Goal: Information Seeking & Learning: Learn about a topic

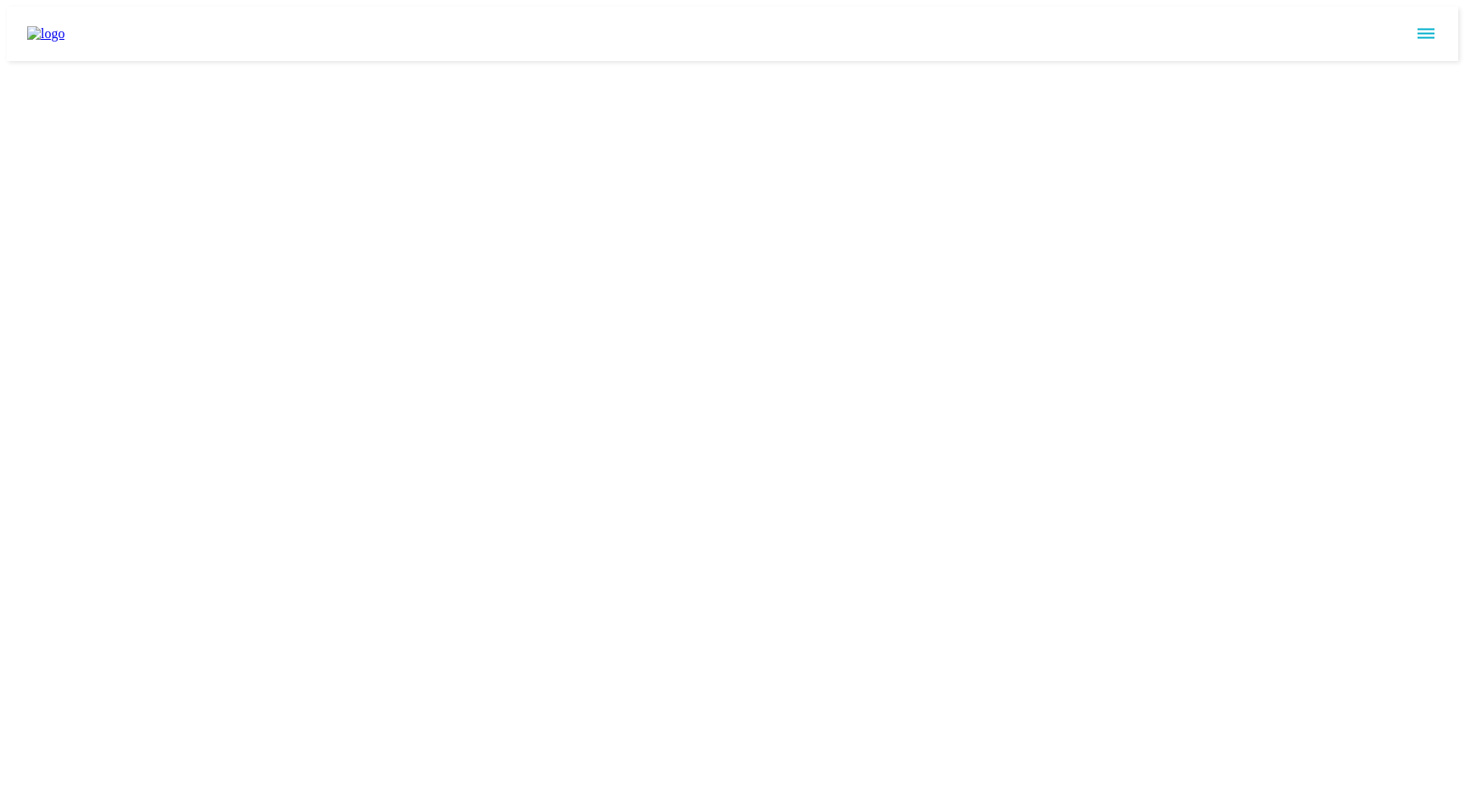
click at [1434, 24] on icon "sidemenu" at bounding box center [1426, 34] width 20 height 20
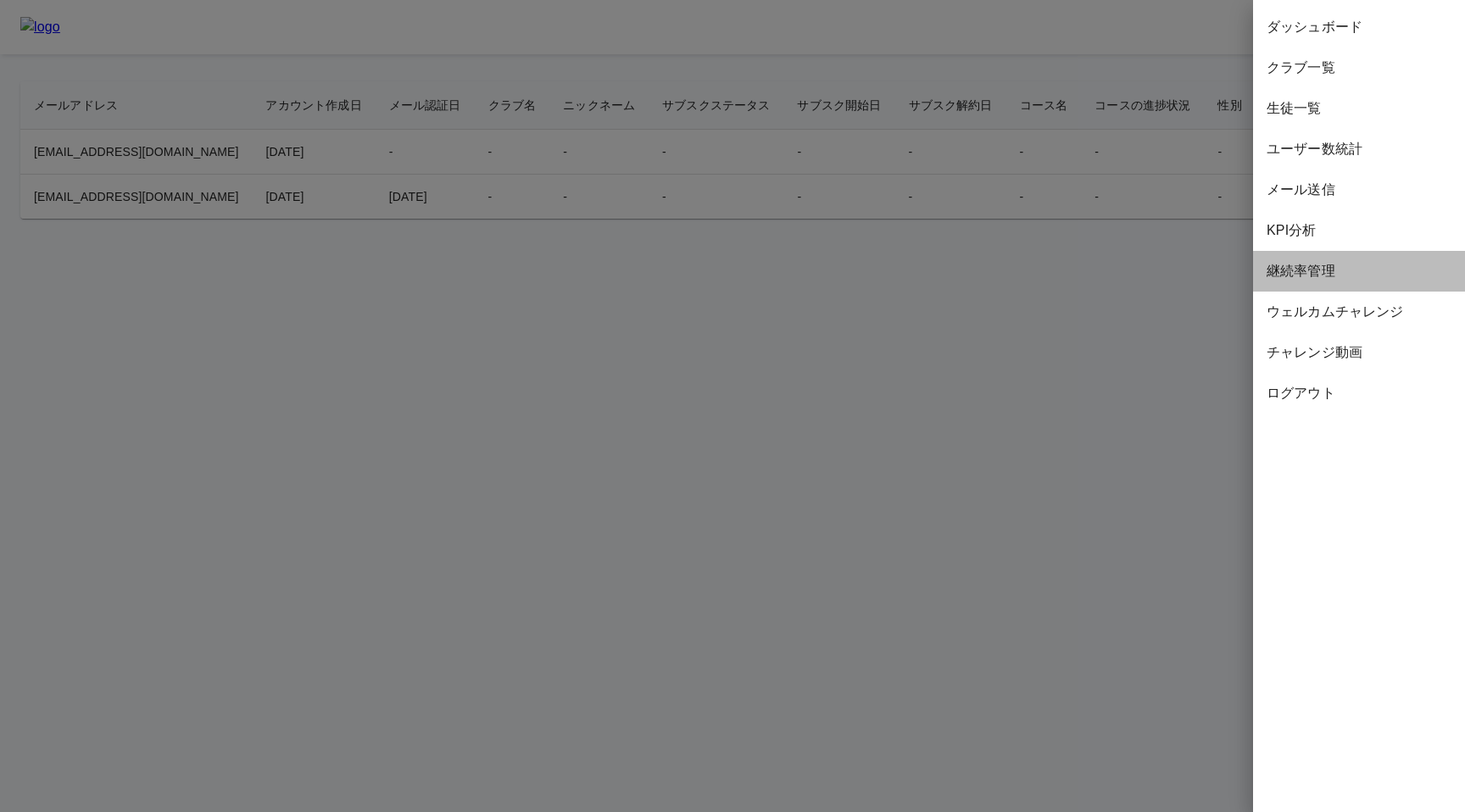
click at [1322, 268] on span "継続率管理" at bounding box center [1360, 271] width 185 height 20
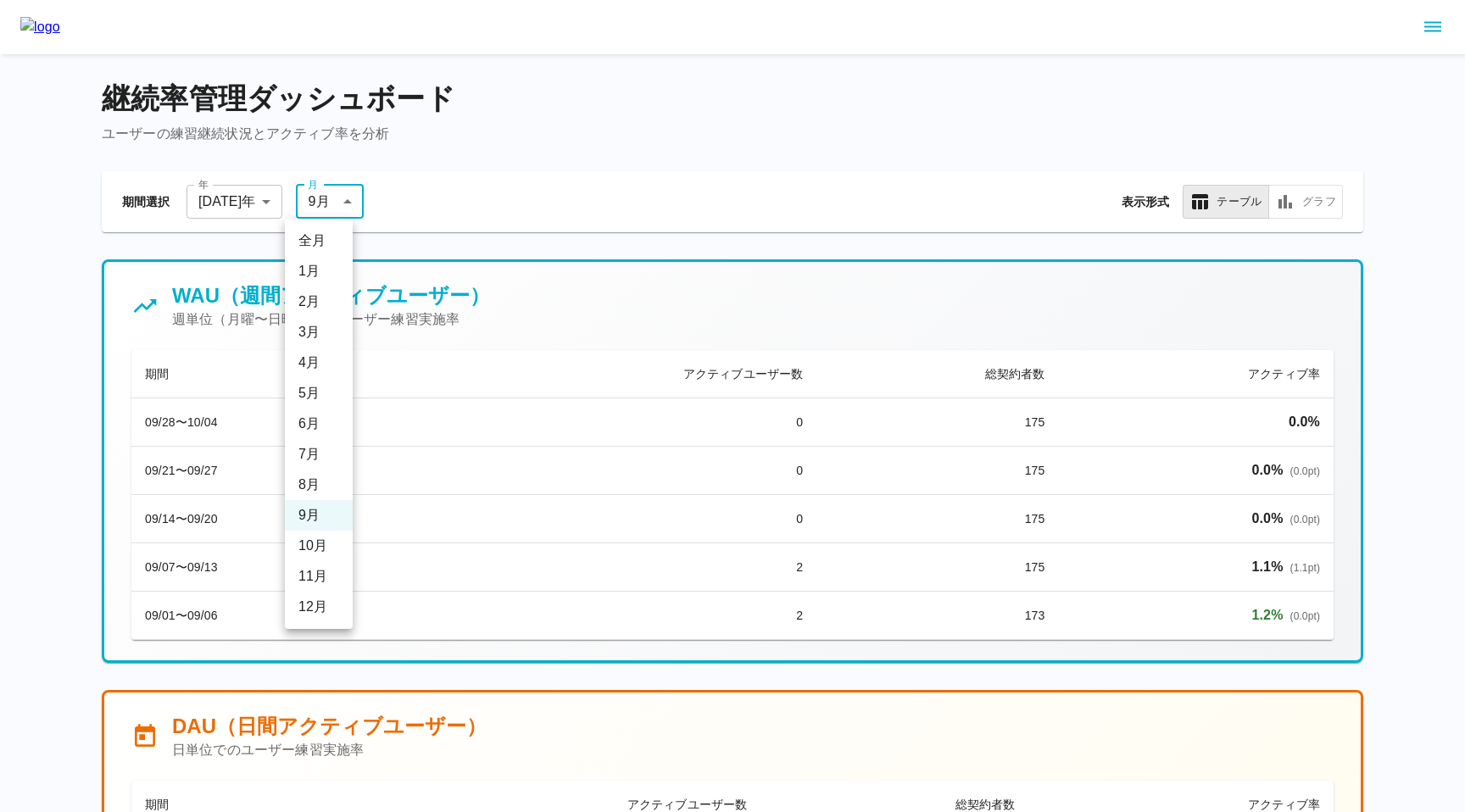
click at [509, 136] on div at bounding box center [732, 406] width 1465 height 812
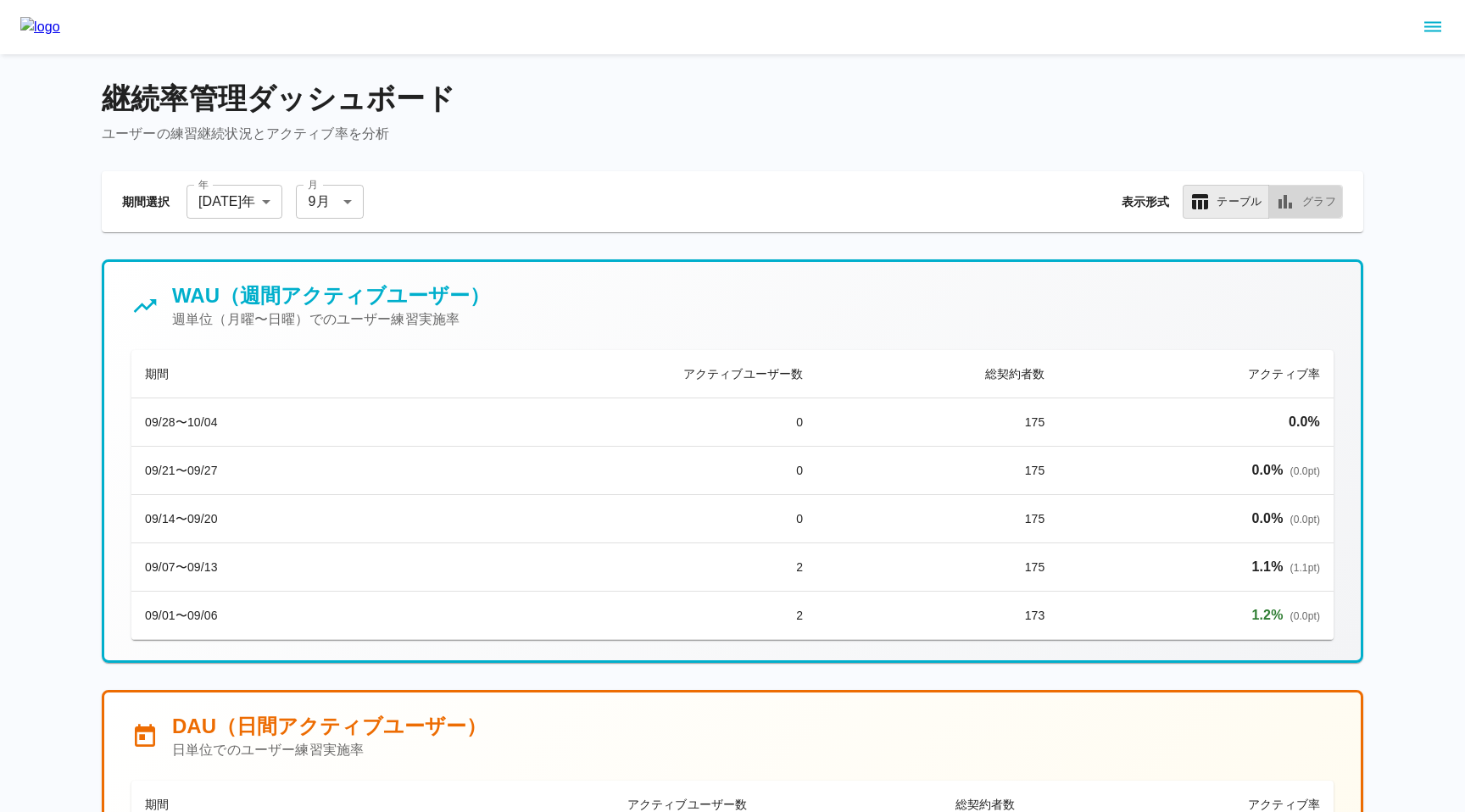
click at [1306, 201] on button "グラフ" at bounding box center [1306, 202] width 75 height 34
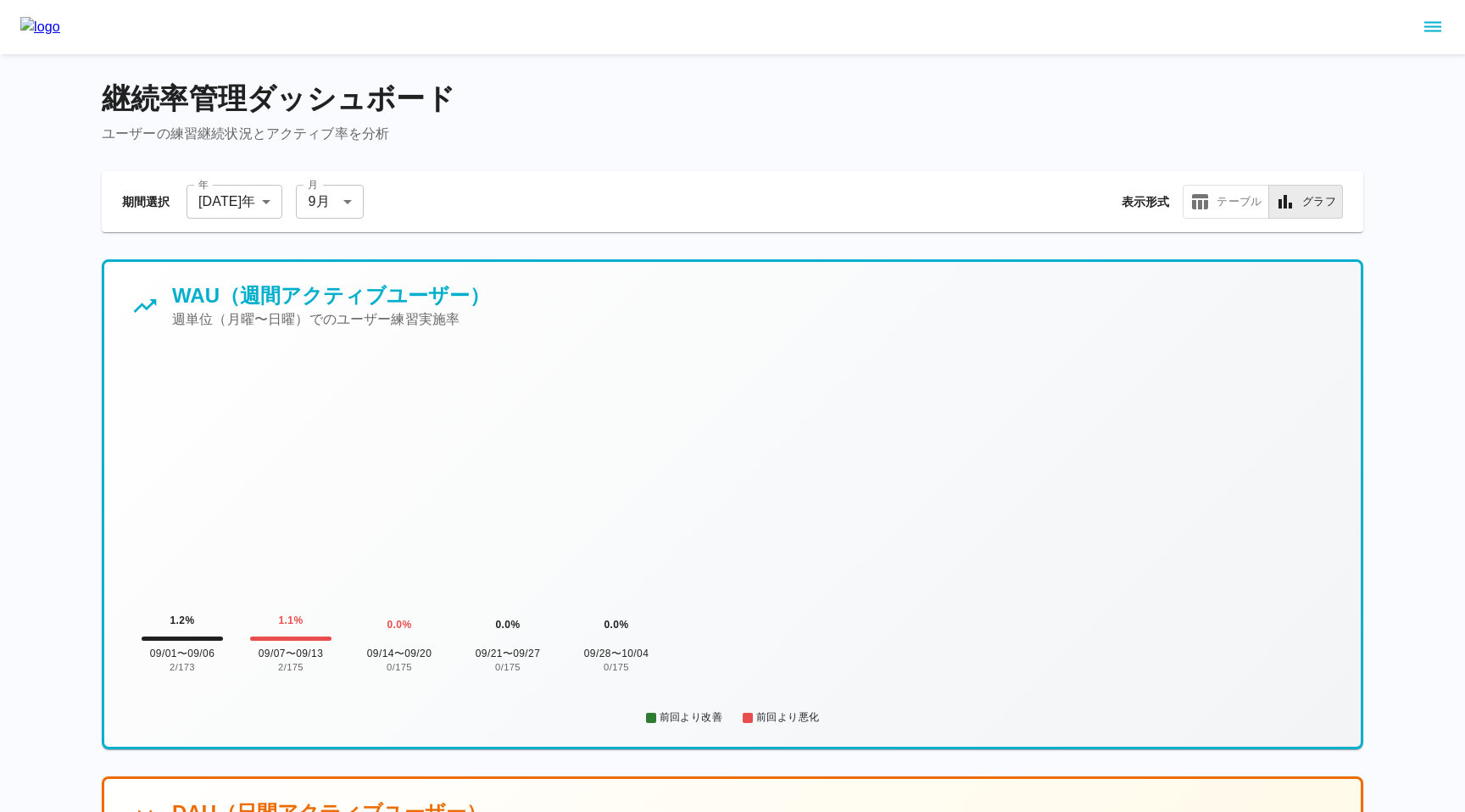
click at [1218, 203] on button "テーブル" at bounding box center [1225, 202] width 86 height 34
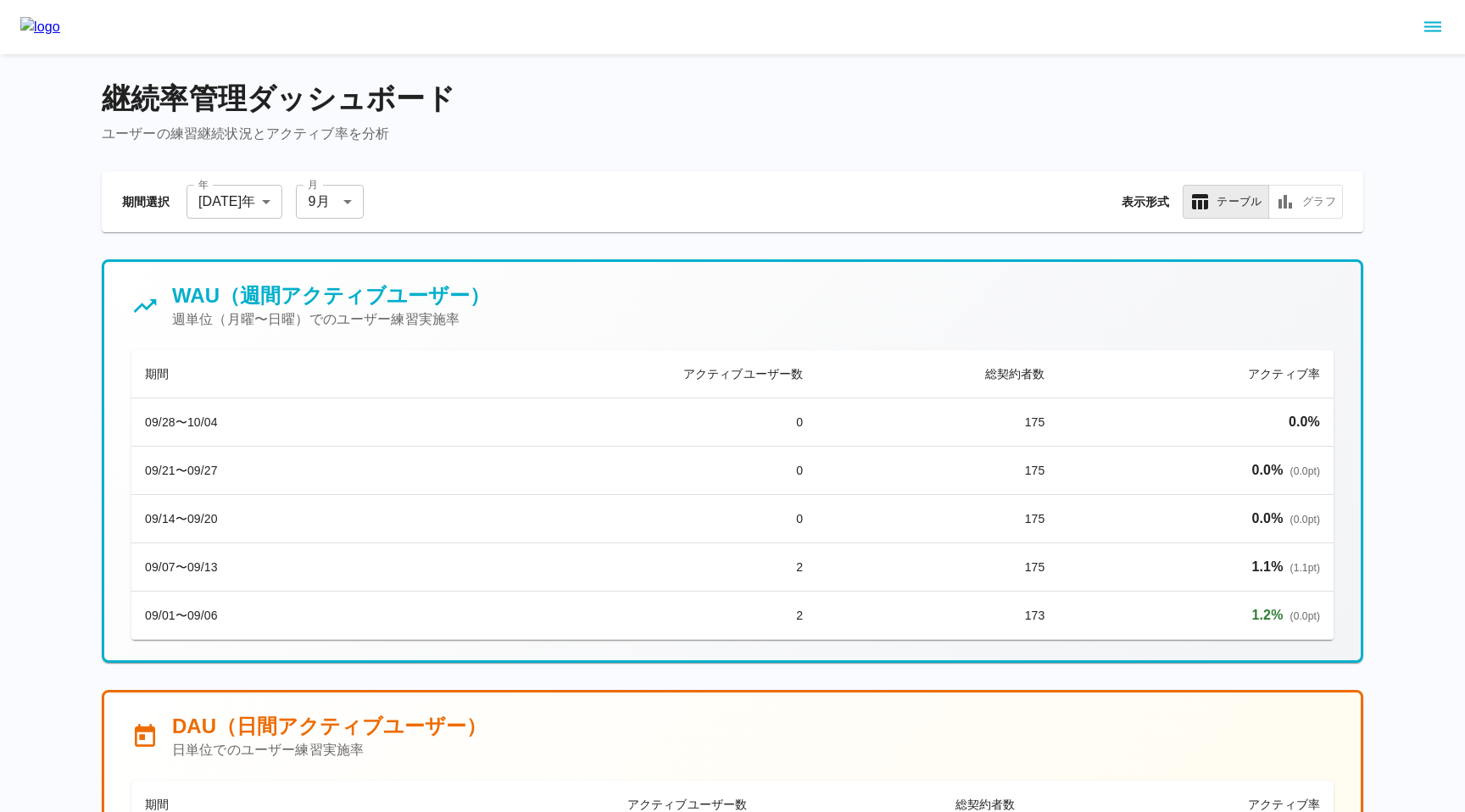
click at [1429, 28] on icon "sidemenu" at bounding box center [1433, 27] width 20 height 20
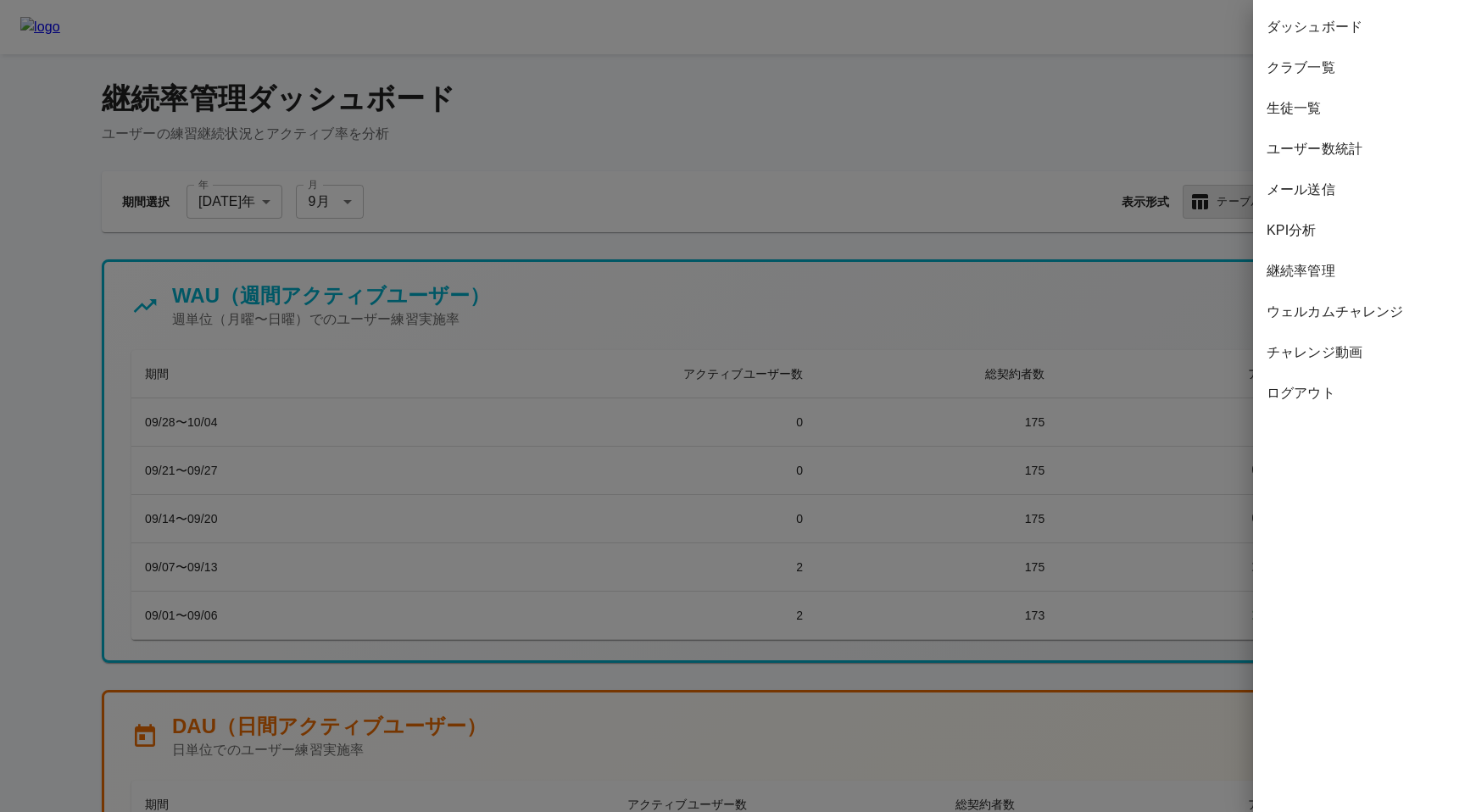
click at [1338, 28] on span "ダッシュボード" at bounding box center [1360, 27] width 185 height 20
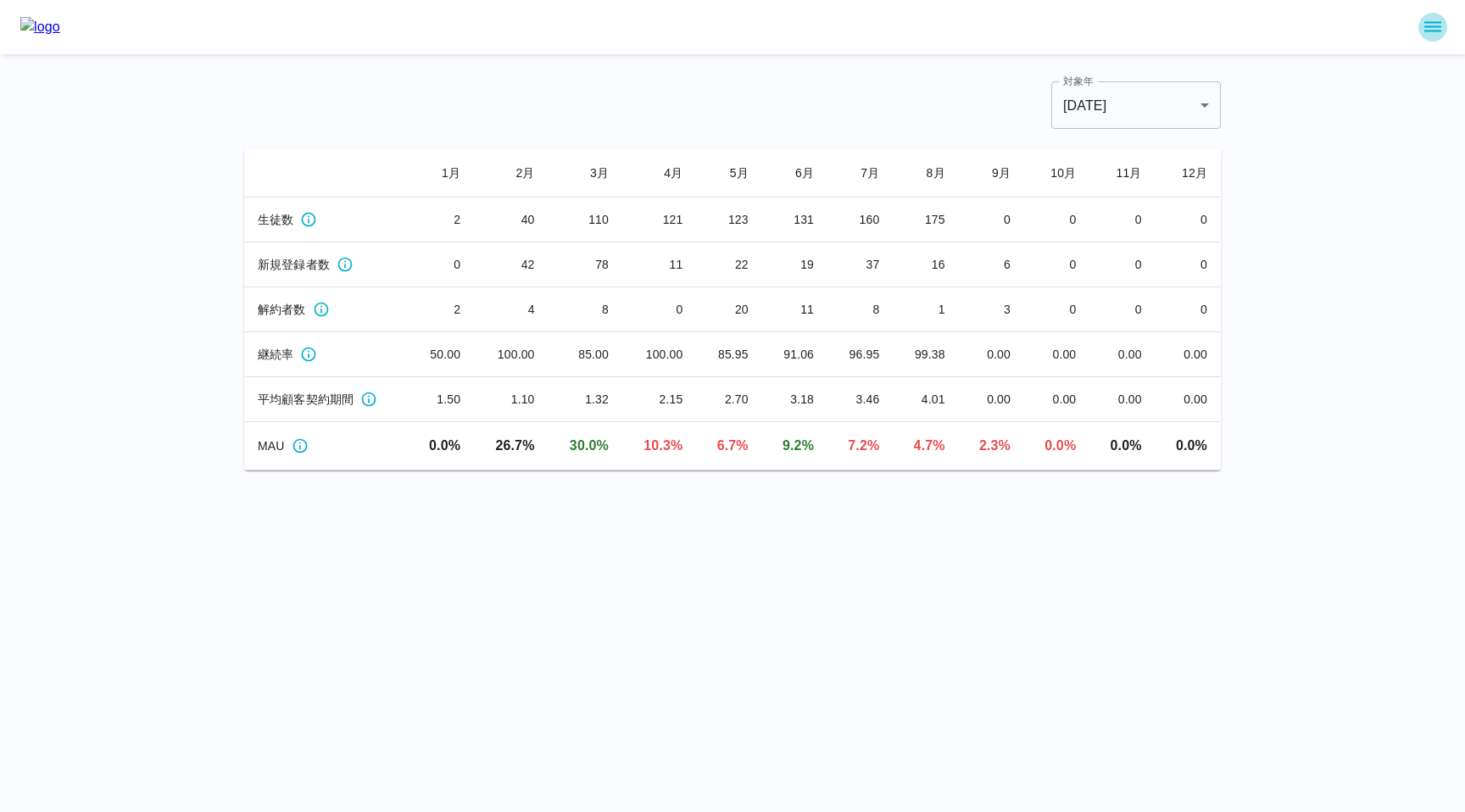
click at [1437, 29] on icon "sidemenu" at bounding box center [1433, 27] width 17 height 10
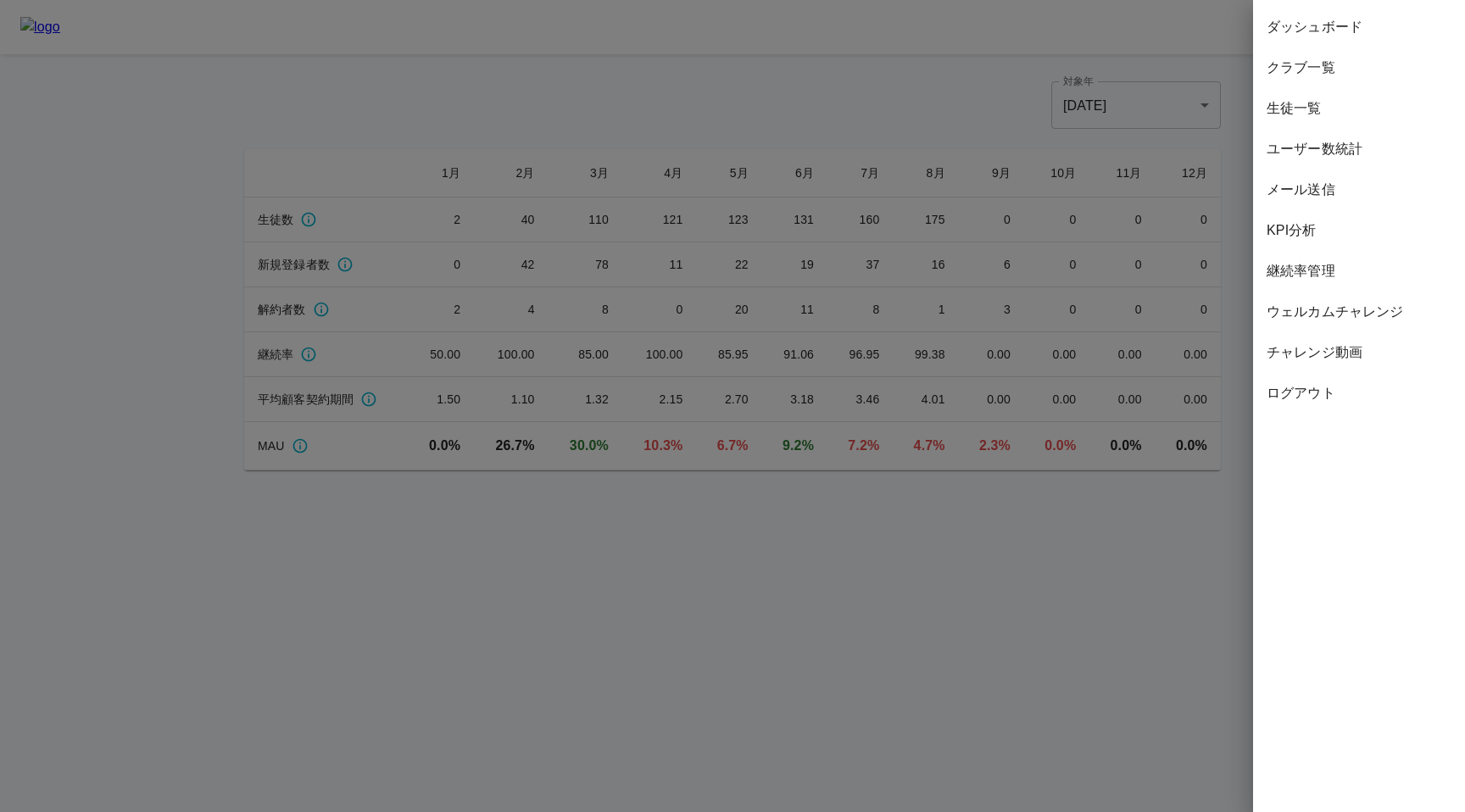
click at [991, 61] on div at bounding box center [732, 406] width 1465 height 812
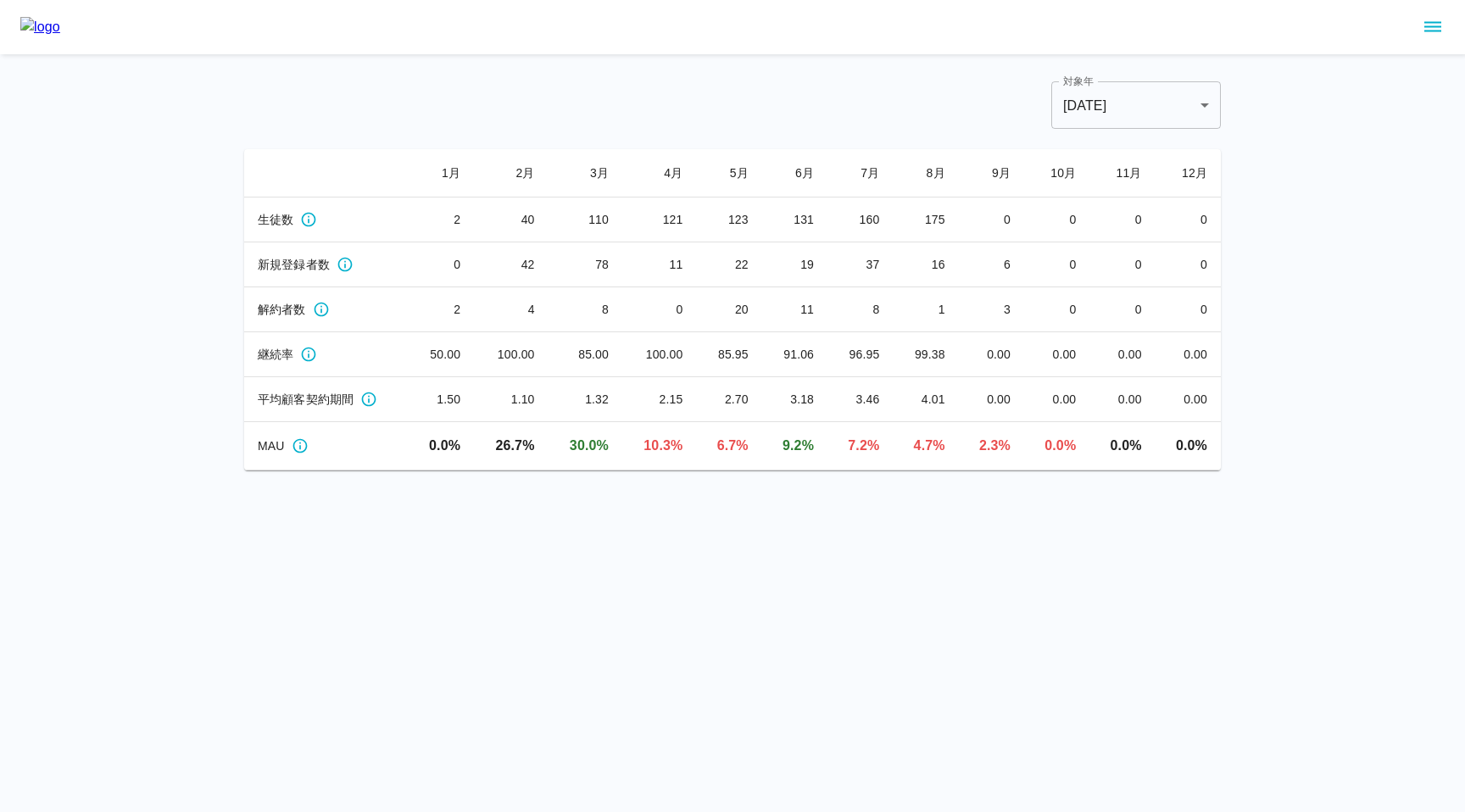
click at [507, 470] on html "対象年 [DATE] **** 対象年 1 月 2 月 3 月 4 月 5 月 6 月 7 月 8 月 9 月 10 月 11 月 12 月 生徒数 2 40…" at bounding box center [732, 235] width 1465 height 470
click at [1338, 94] on div "対象年 [DATE] **** 対象年 1 月 2 月 3 月 4 月 5 月 6 月 7 月 8 月 9 月 10 月 11 月 12 月 生徒数 2 40…" at bounding box center [732, 235] width 1465 height 470
click at [1428, 35] on icon "sidemenu" at bounding box center [1433, 27] width 20 height 20
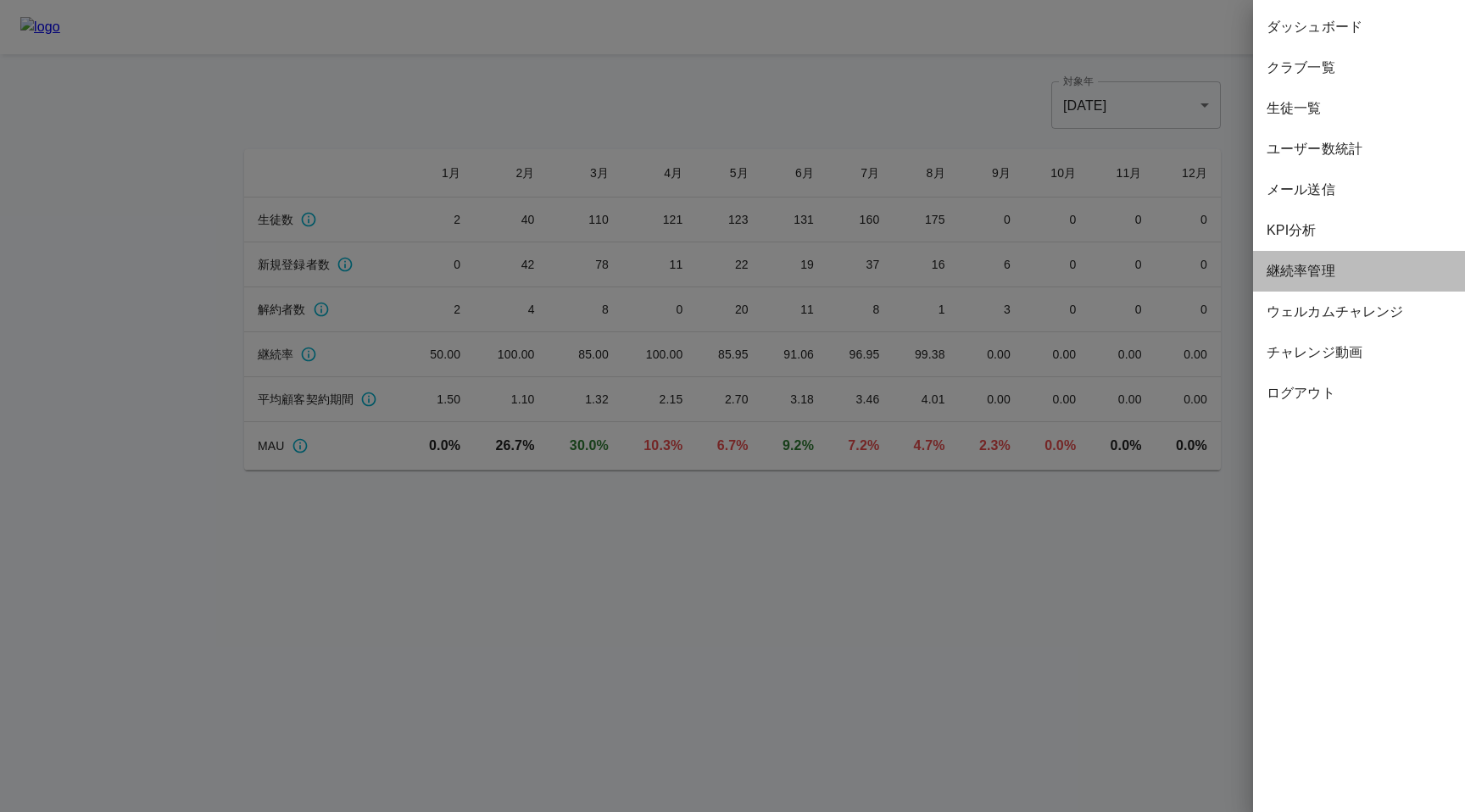
click at [1287, 280] on span "継続率管理" at bounding box center [1360, 271] width 185 height 20
